Goal: Transaction & Acquisition: Download file/media

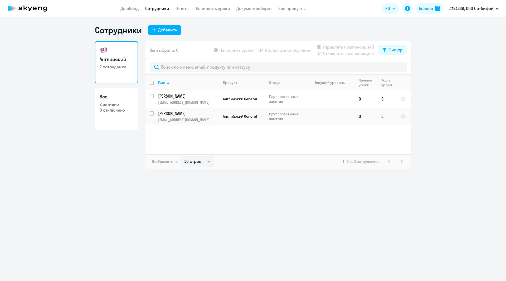
select select "30"
click at [461, 57] on ng-component "Сотрудники Добавить Английский 2 сотрудника Все 2 активно 0 отключено Вы выбрал…" at bounding box center [253, 97] width 506 height 144
click at [177, 8] on link "Отчеты" at bounding box center [183, 8] width 14 height 5
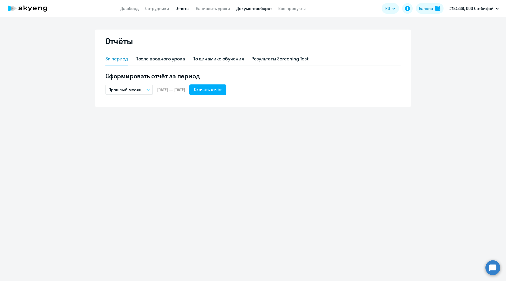
click at [244, 6] on link "Документооборот" at bounding box center [254, 8] width 36 height 5
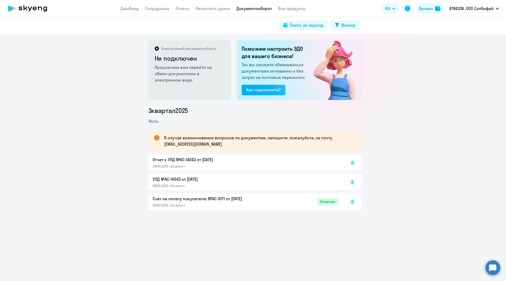
click at [234, 180] on p "УПД №AC-14043 от [DATE]" at bounding box center [208, 179] width 111 height 6
click at [207, 161] on p "Отчет к УПД №AC-14043 от [DATE]" at bounding box center [208, 159] width 111 height 6
click at [349, 162] on rect at bounding box center [352, 162] width 6 height 6
click at [96, 69] on div "Электронный документооборот Не подключен Предлагаем вам перейти на обмен докуме…" at bounding box center [253, 157] width 506 height 247
click at [351, 181] on icon at bounding box center [352, 181] width 3 height 3
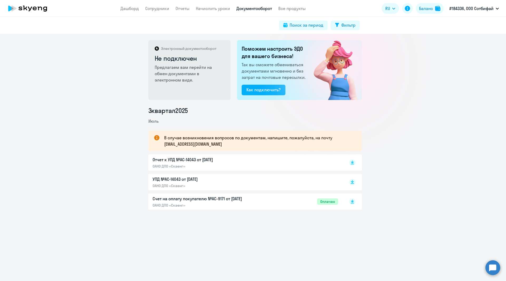
click at [111, 68] on div "Электронный документооборот Не подключен Предлагаем вам перейти на обмен докуме…" at bounding box center [253, 157] width 506 height 247
click at [176, 182] on div "УПД №AC-14043 от [DATE] ОАНО ДПО «Скаенг»" at bounding box center [208, 182] width 111 height 12
click at [155, 181] on p "УПД №AC-14043 от [DATE]" at bounding box center [208, 179] width 111 height 6
